Goal: Check status

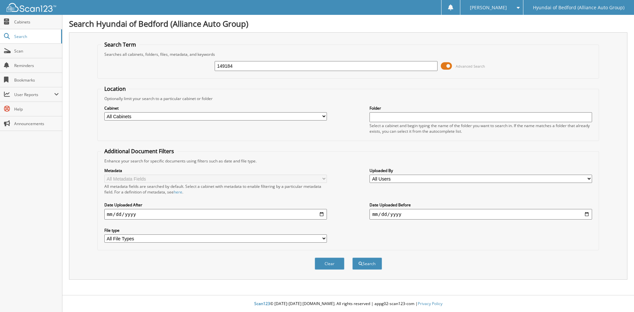
type input "149184"
click at [352, 257] on button "Search" at bounding box center [367, 263] width 30 height 12
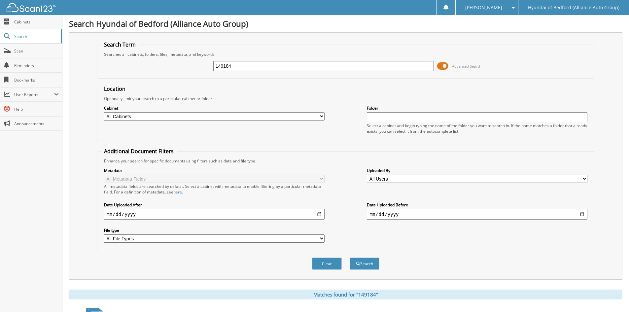
scroll to position [83, 0]
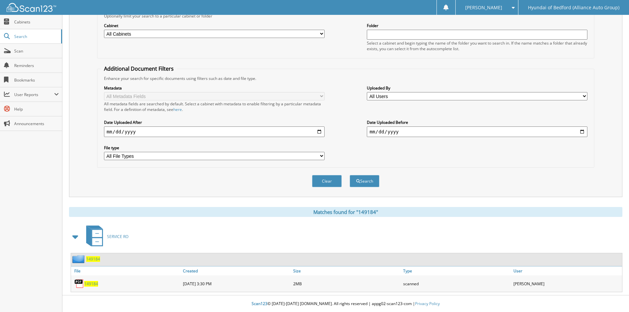
click at [95, 283] on span "149184" at bounding box center [91, 284] width 14 height 6
